Goal: Navigation & Orientation: Find specific page/section

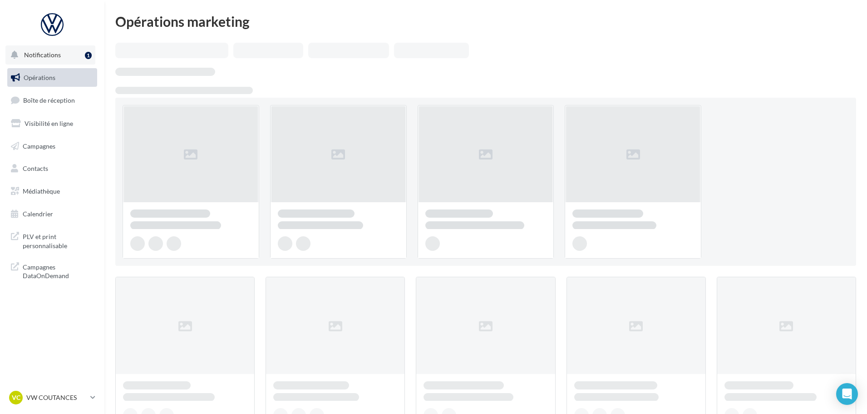
click at [53, 54] on span "Notifications" at bounding box center [42, 55] width 37 height 8
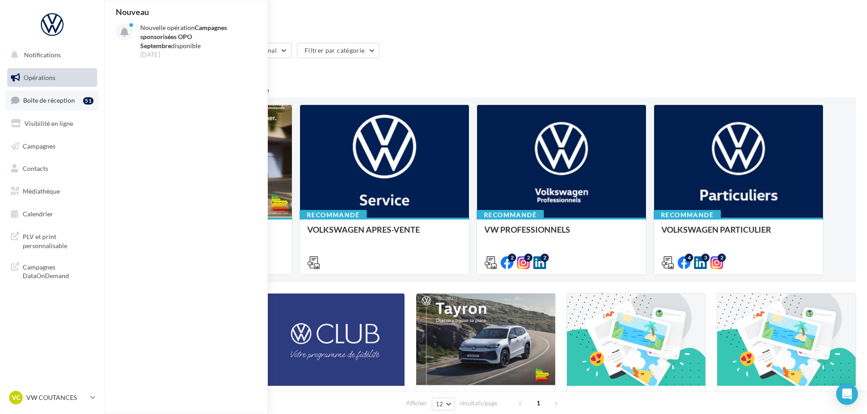
click at [69, 104] on link "Boîte de réception 51" at bounding box center [52, 100] width 94 height 20
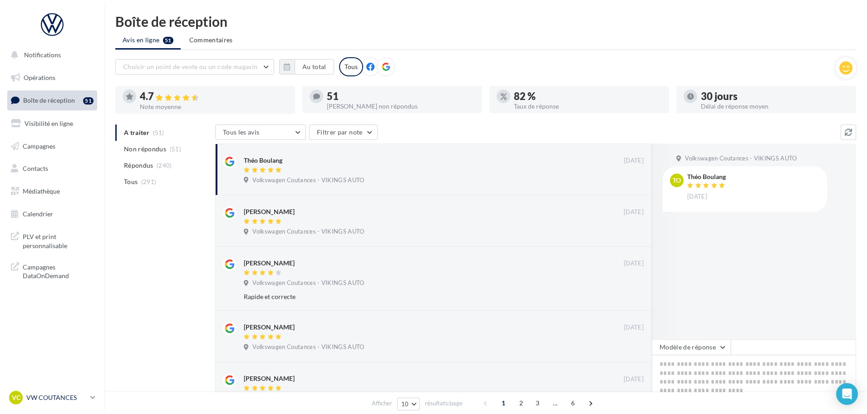
click at [68, 397] on p "VW COUTANCES" at bounding box center [56, 397] width 60 height 9
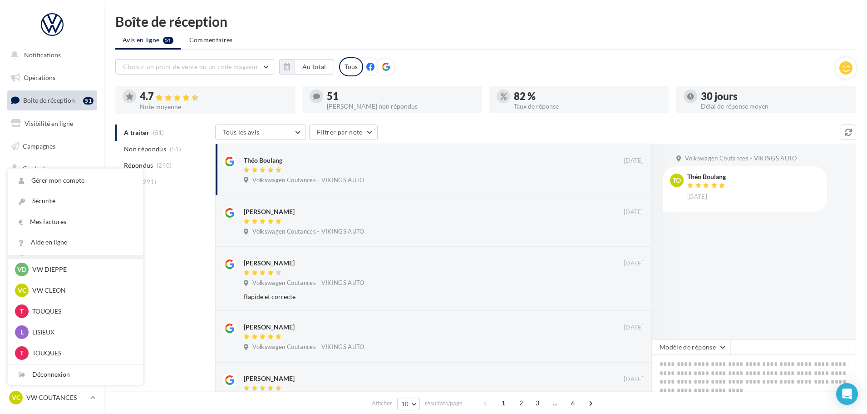
scroll to position [272, 0]
click at [51, 291] on p "VW CLEON" at bounding box center [82, 289] width 100 height 9
